Goal: Task Accomplishment & Management: Manage account settings

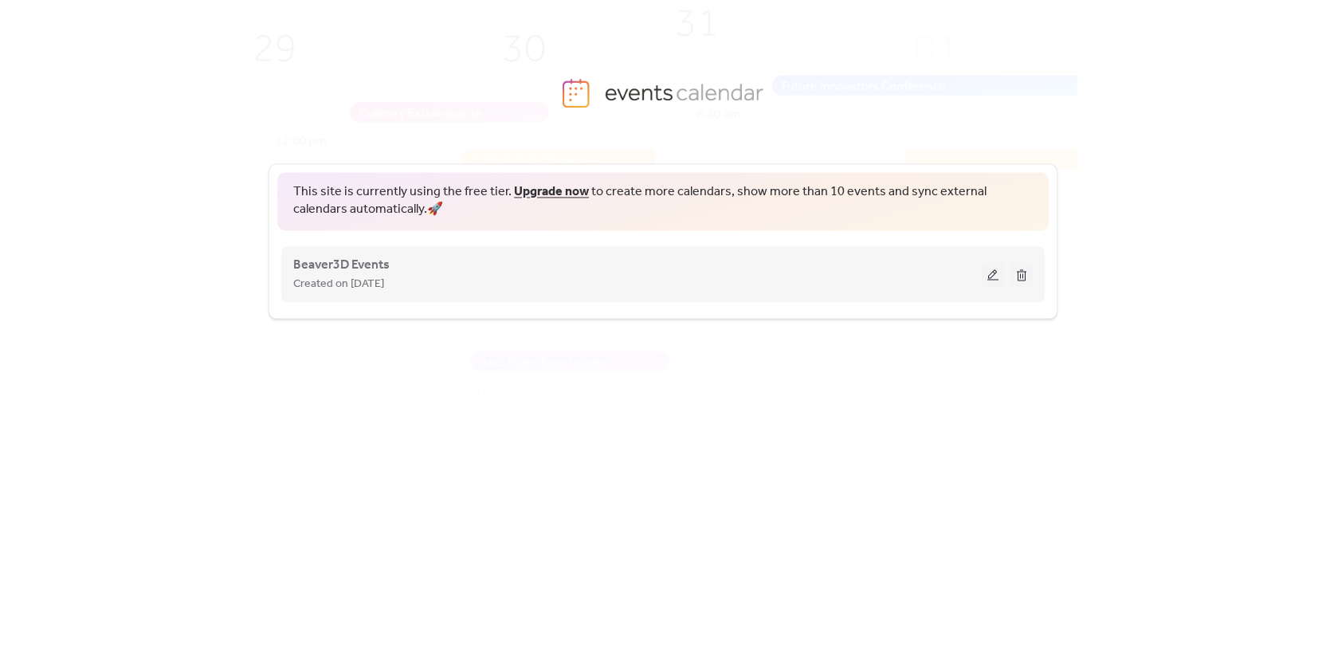
click at [996, 278] on button at bounding box center [993, 274] width 22 height 24
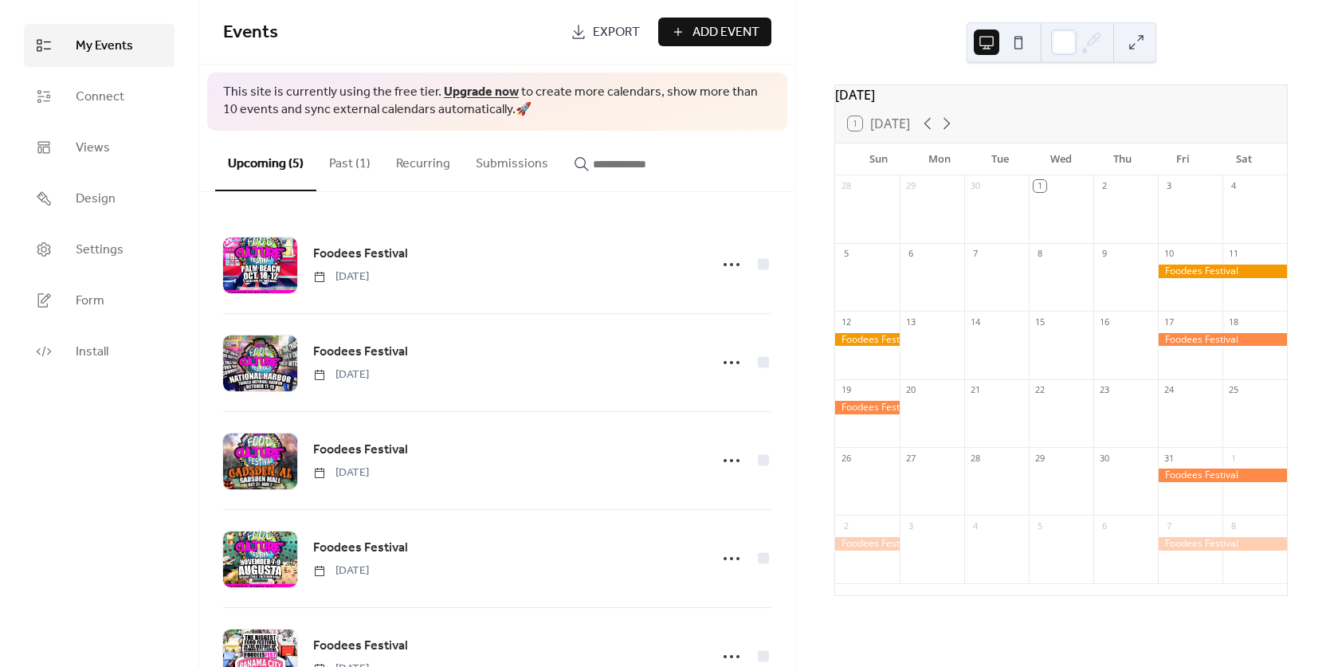
click at [339, 160] on button "Past (1)" at bounding box center [349, 160] width 67 height 59
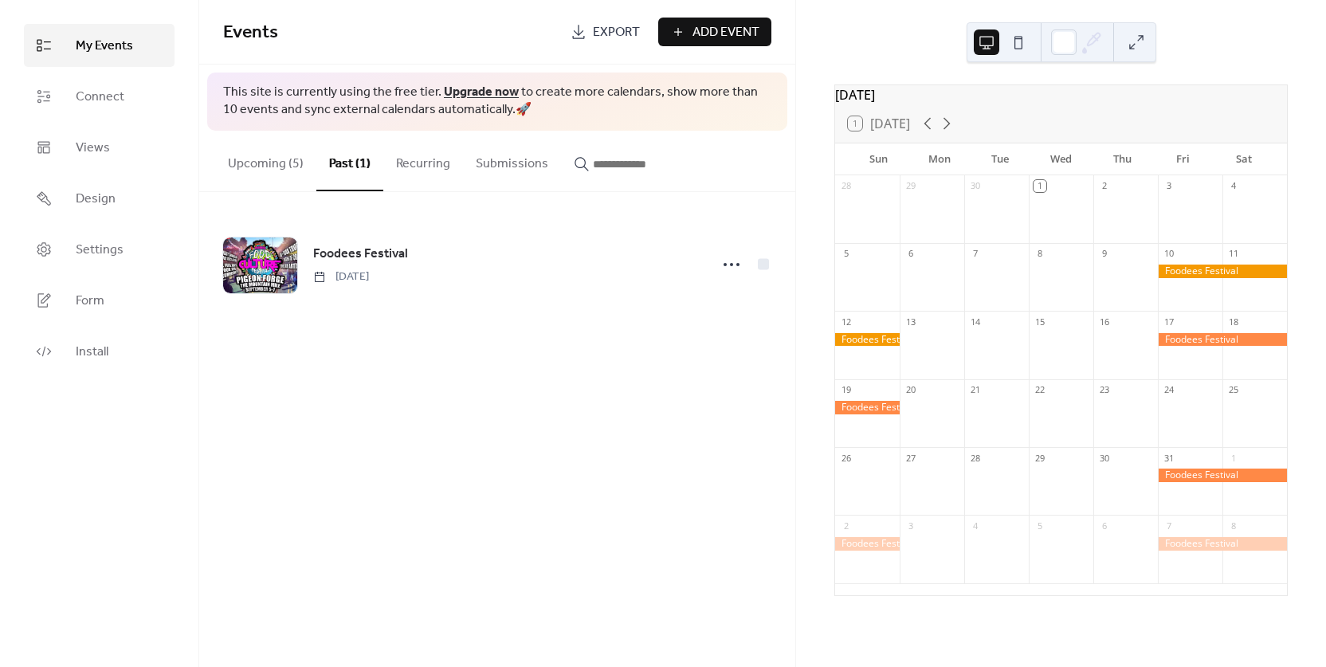
click at [275, 164] on button "Upcoming (5)" at bounding box center [265, 160] width 101 height 59
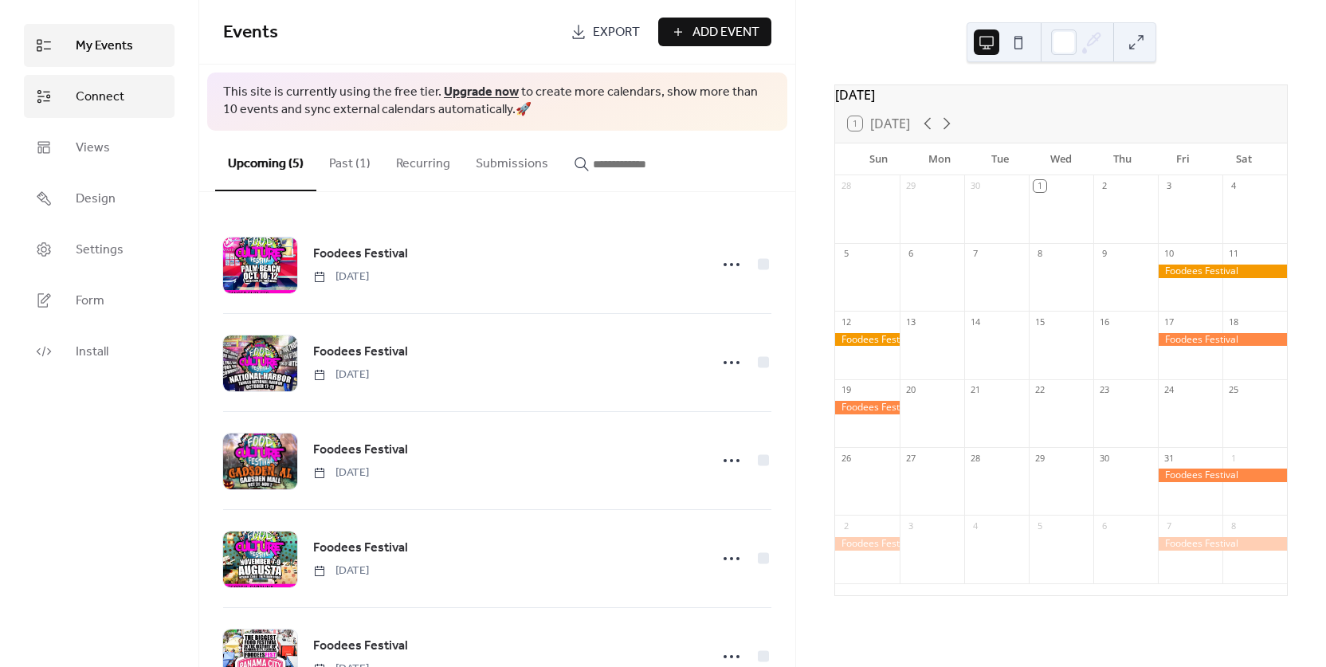
click at [106, 95] on span "Connect" at bounding box center [100, 97] width 49 height 19
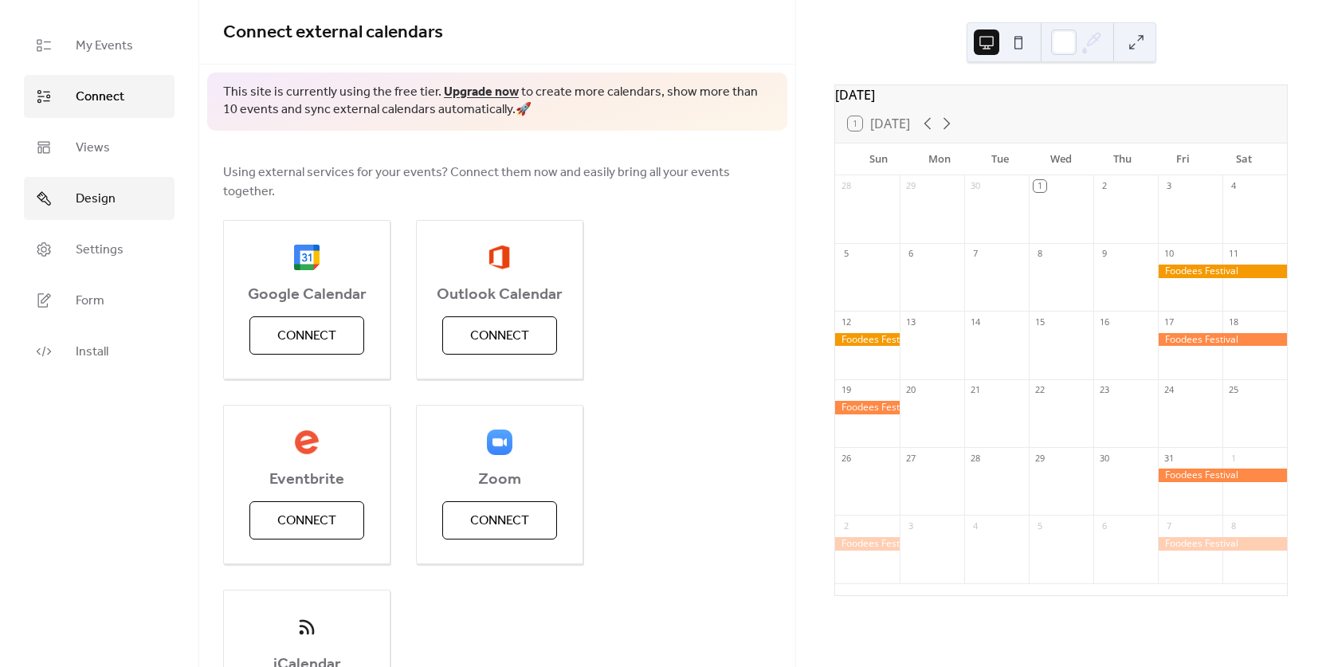
click at [104, 209] on span "Design" at bounding box center [96, 199] width 40 height 19
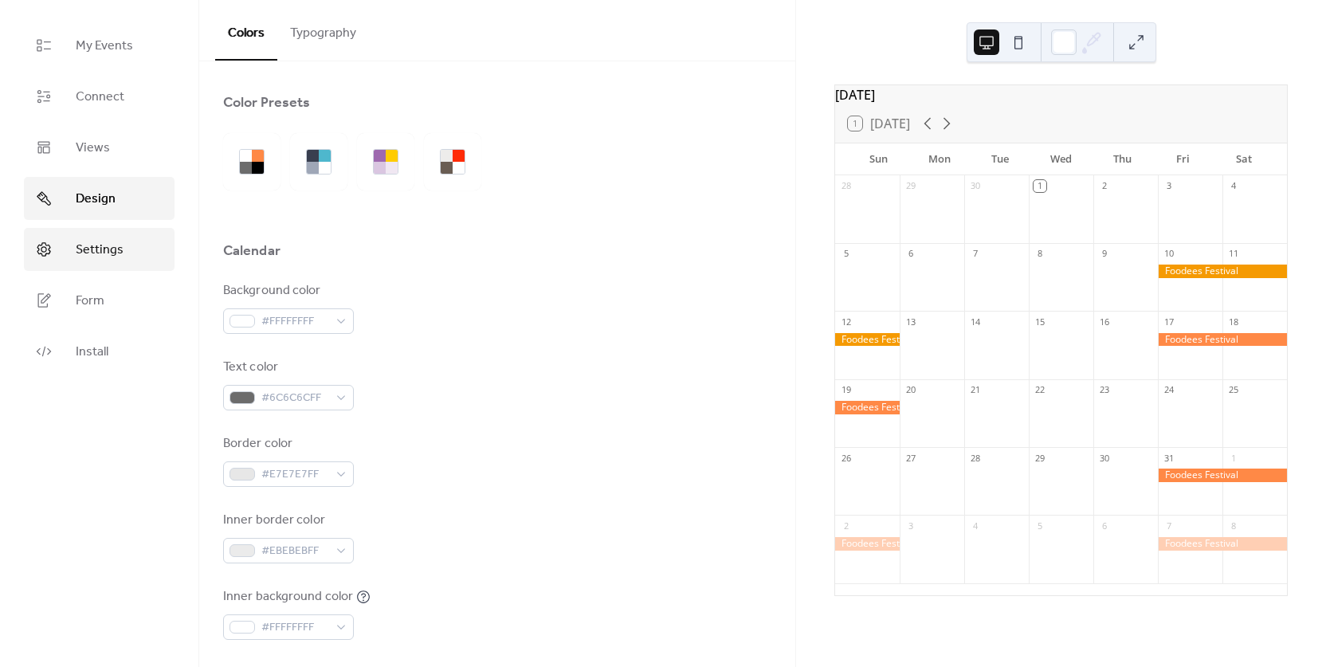
click at [104, 256] on span "Settings" at bounding box center [100, 250] width 48 height 19
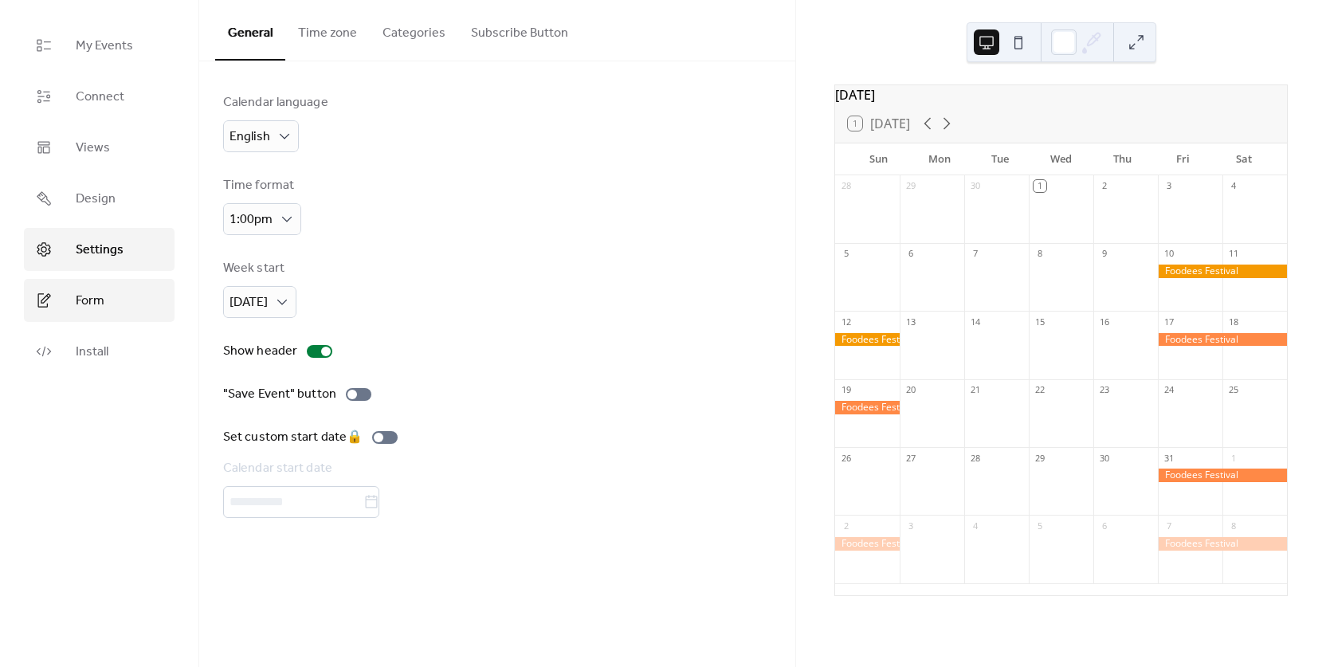
click at [96, 311] on span "Form" at bounding box center [90, 301] width 29 height 19
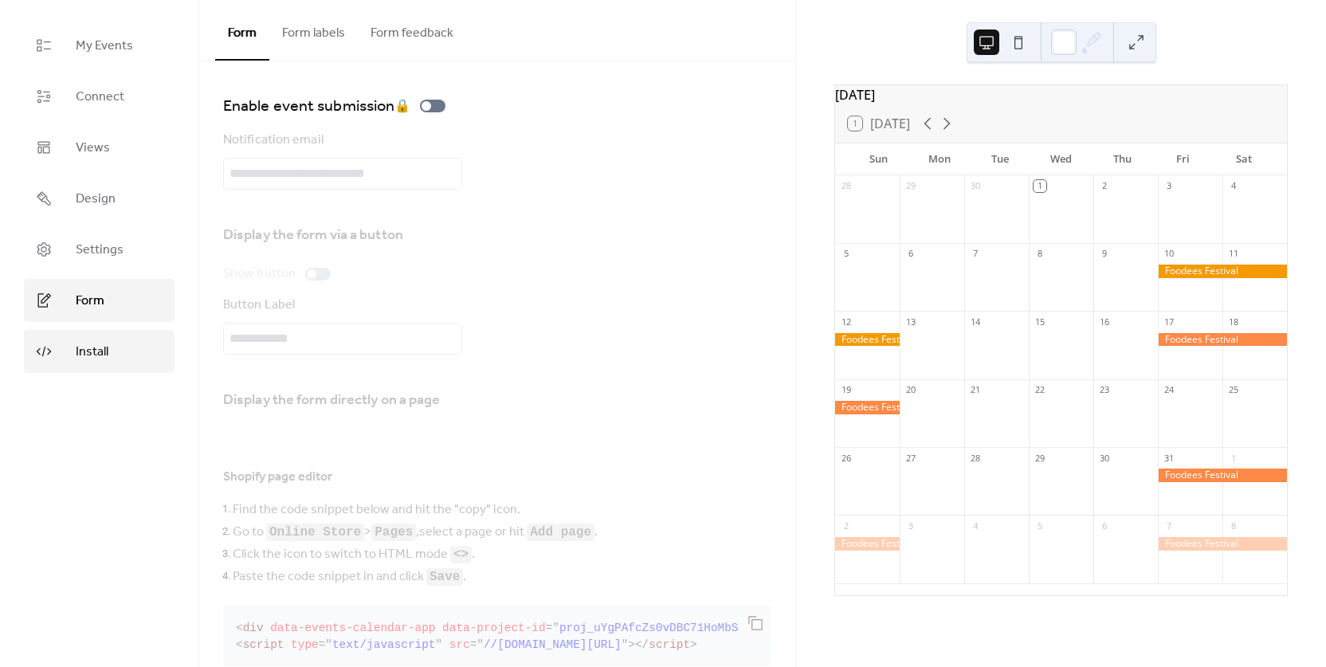
click at [98, 355] on span "Install" at bounding box center [92, 352] width 33 height 19
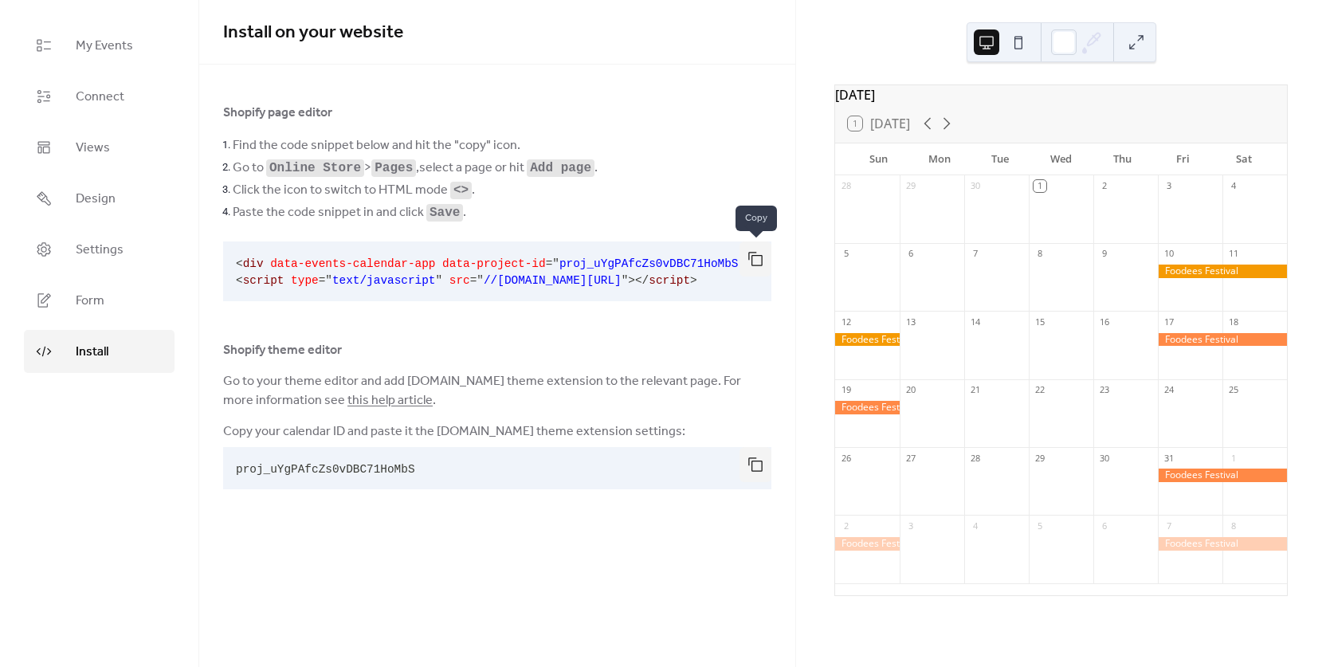
click at [754, 261] on button "button" at bounding box center [755, 258] width 32 height 35
drag, startPoint x: 755, startPoint y: 261, endPoint x: 778, endPoint y: 261, distance: 23.1
click at [755, 261] on button "button" at bounding box center [755, 258] width 32 height 35
click at [1016, 45] on button at bounding box center [1018, 41] width 25 height 25
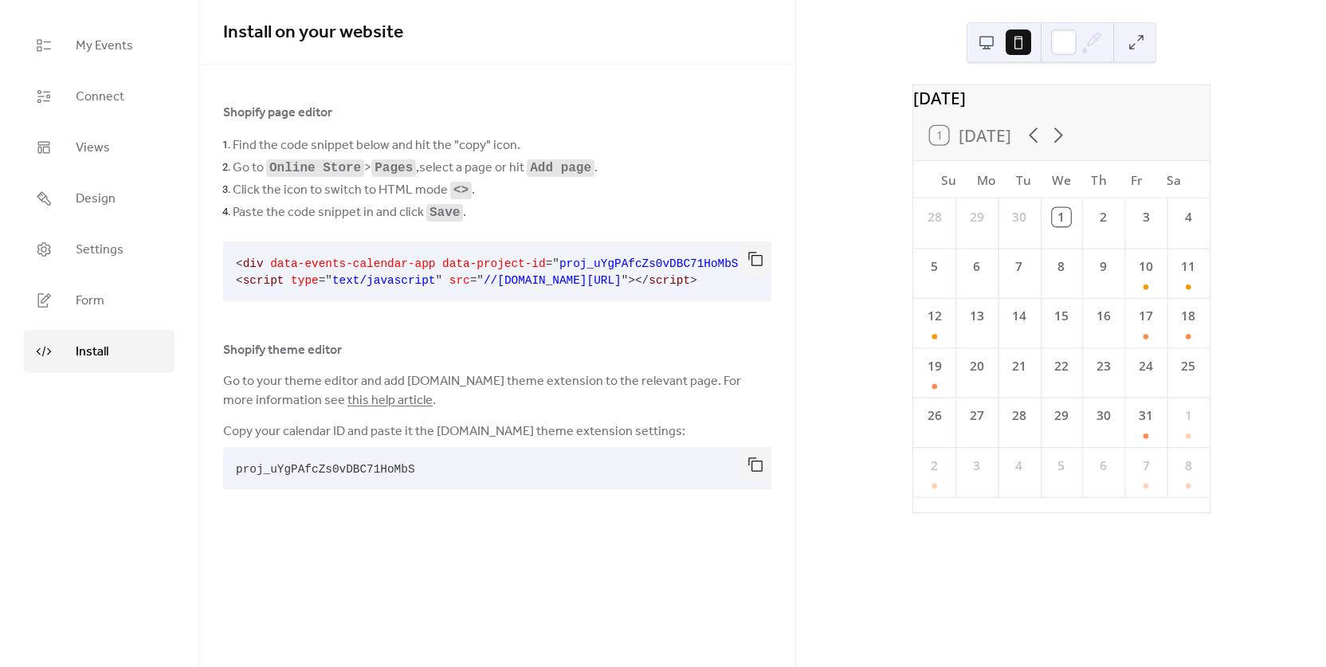
click at [990, 45] on button at bounding box center [986, 41] width 25 height 25
